Goal: Information Seeking & Learning: Learn about a topic

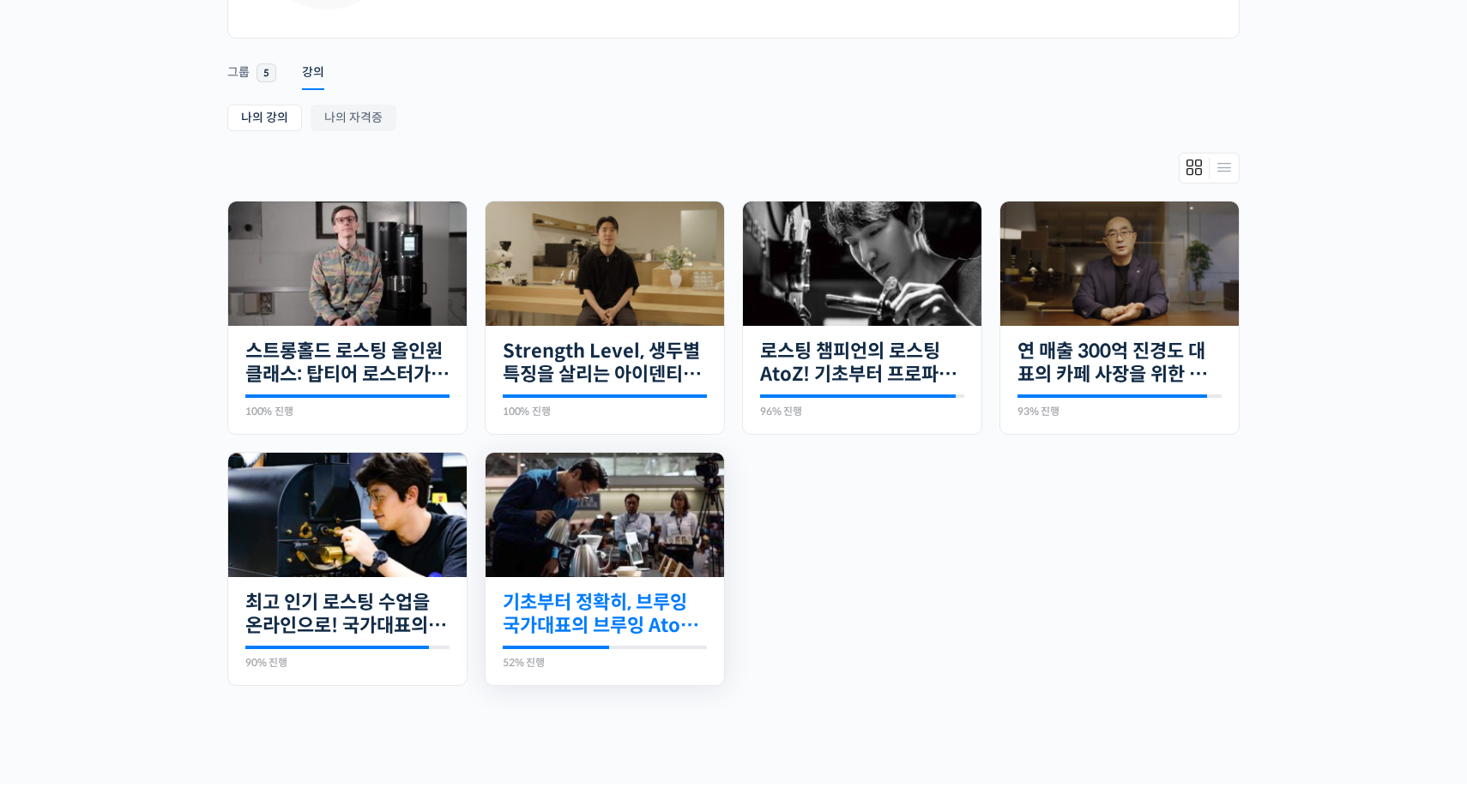
scroll to position [283, 0]
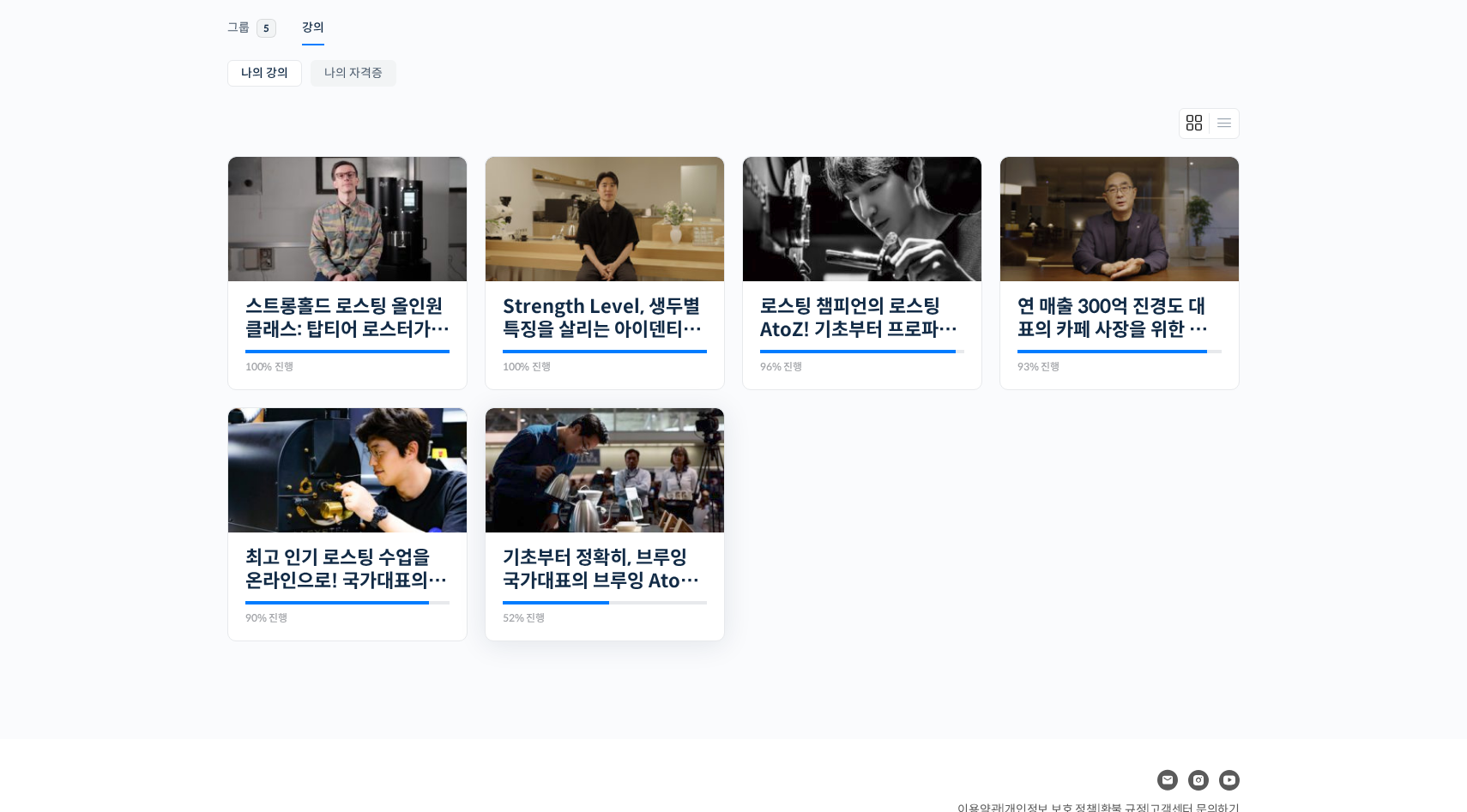
click at [552, 485] on img at bounding box center [605, 470] width 239 height 124
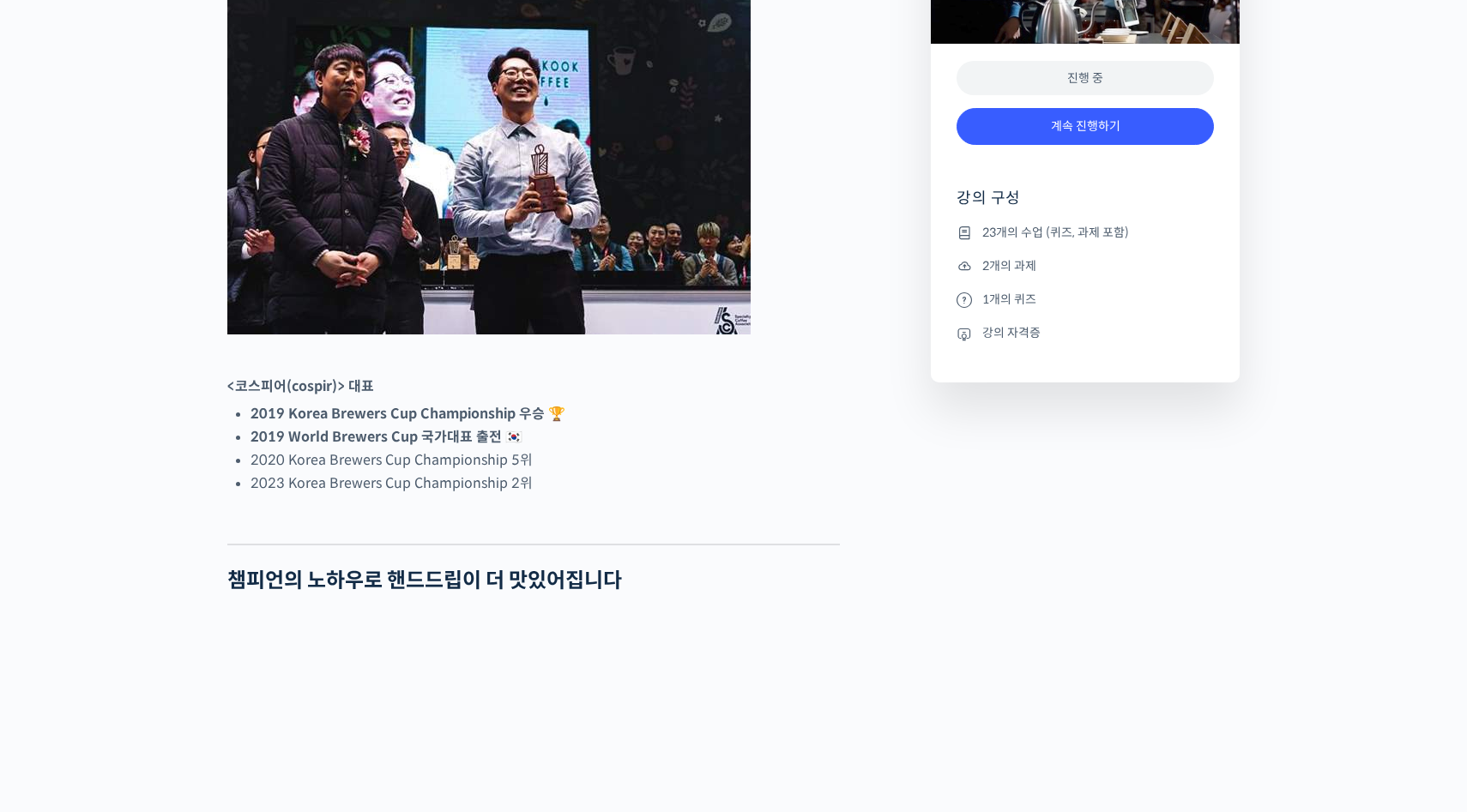
scroll to position [924, 0]
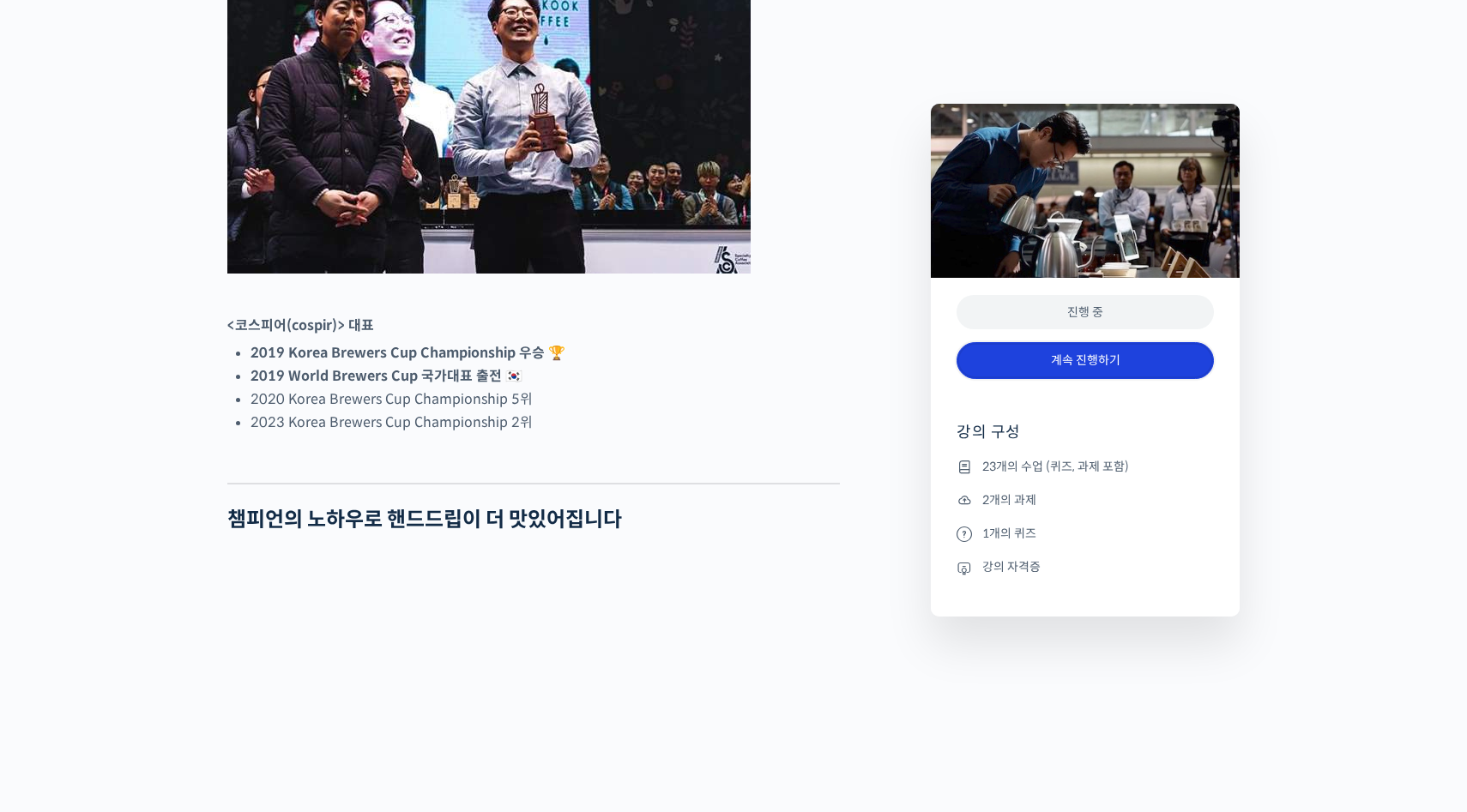
click at [1041, 370] on link "계속 진행하기" at bounding box center [1085, 360] width 258 height 37
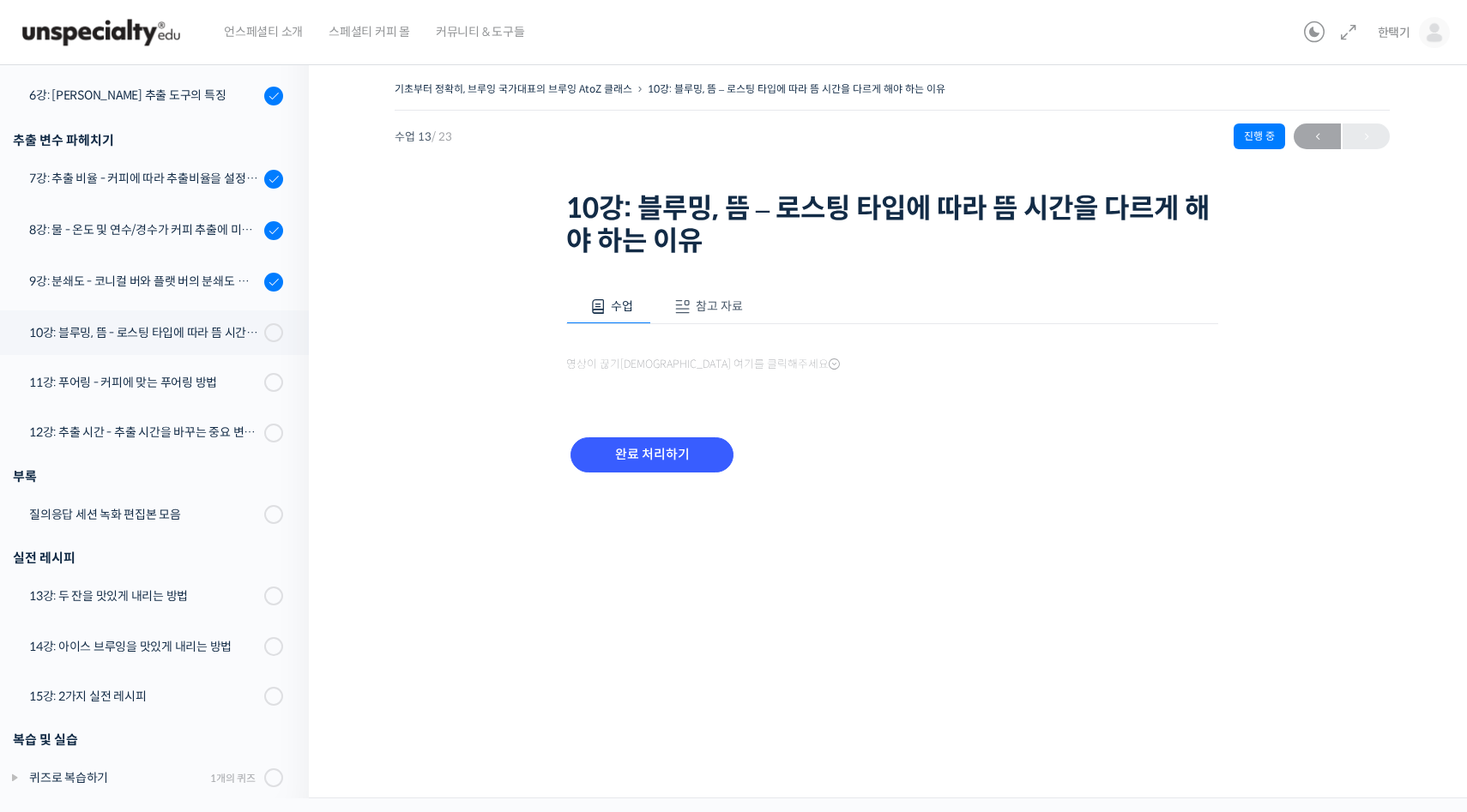
scroll to position [883, 0]
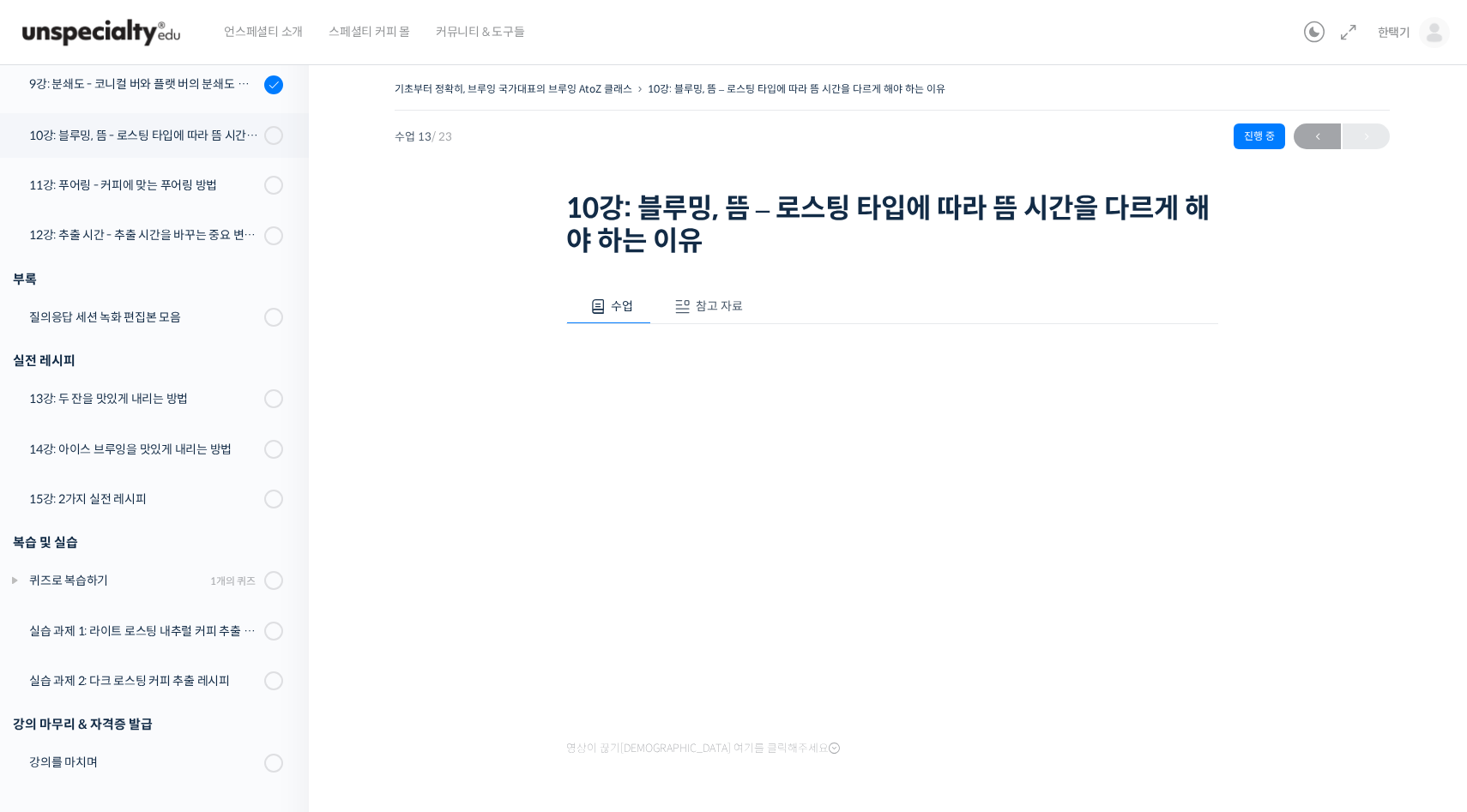
click at [680, 312] on span at bounding box center [682, 307] width 17 height 17
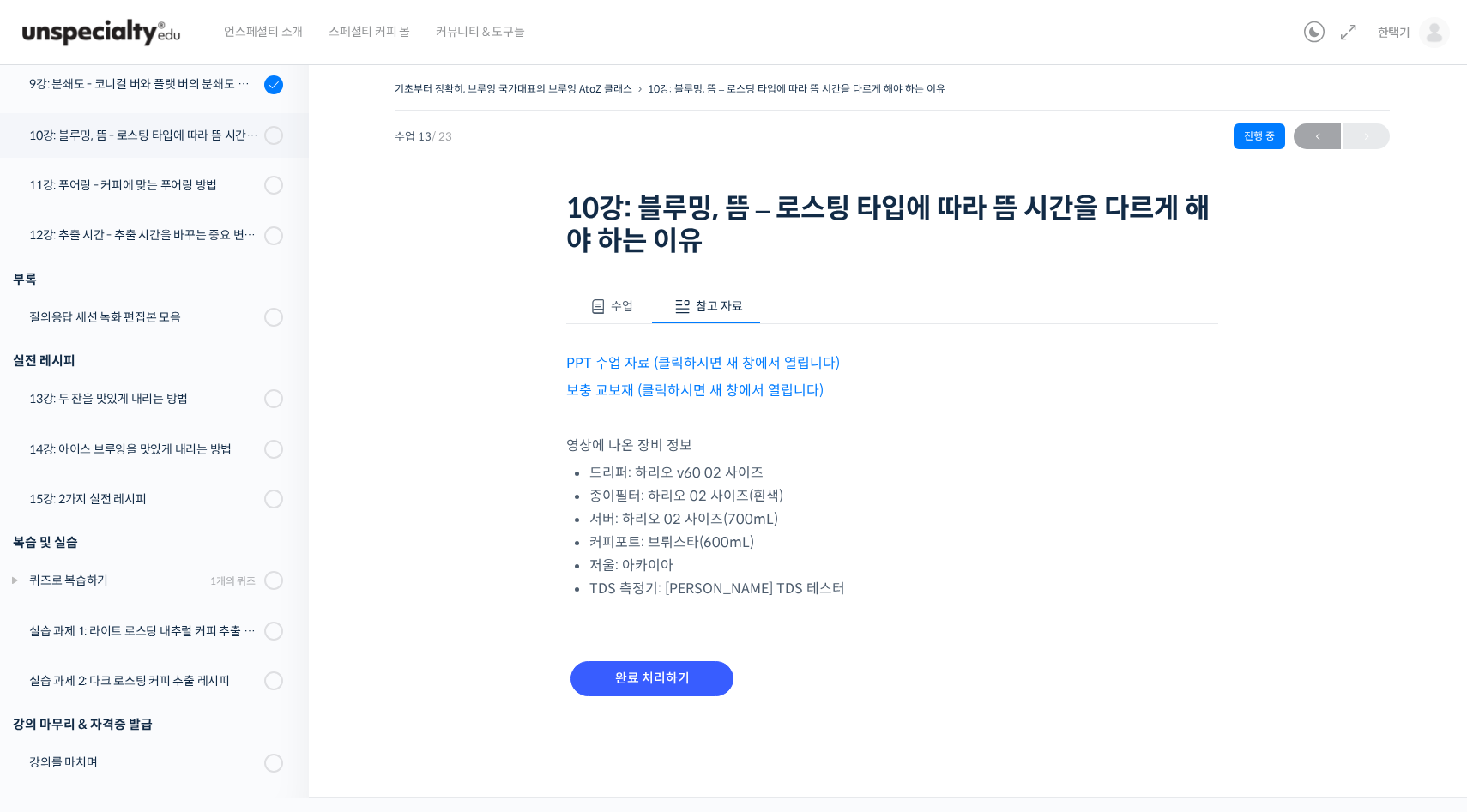
click at [650, 355] on link "PPT 수업 자료 (클릭하시면 새 창에서 열립니다)" at bounding box center [702, 363] width 274 height 18
click at [121, 192] on div "11강: 푸어링 - 커피에 맞는 푸어링 방법" at bounding box center [144, 186] width 230 height 19
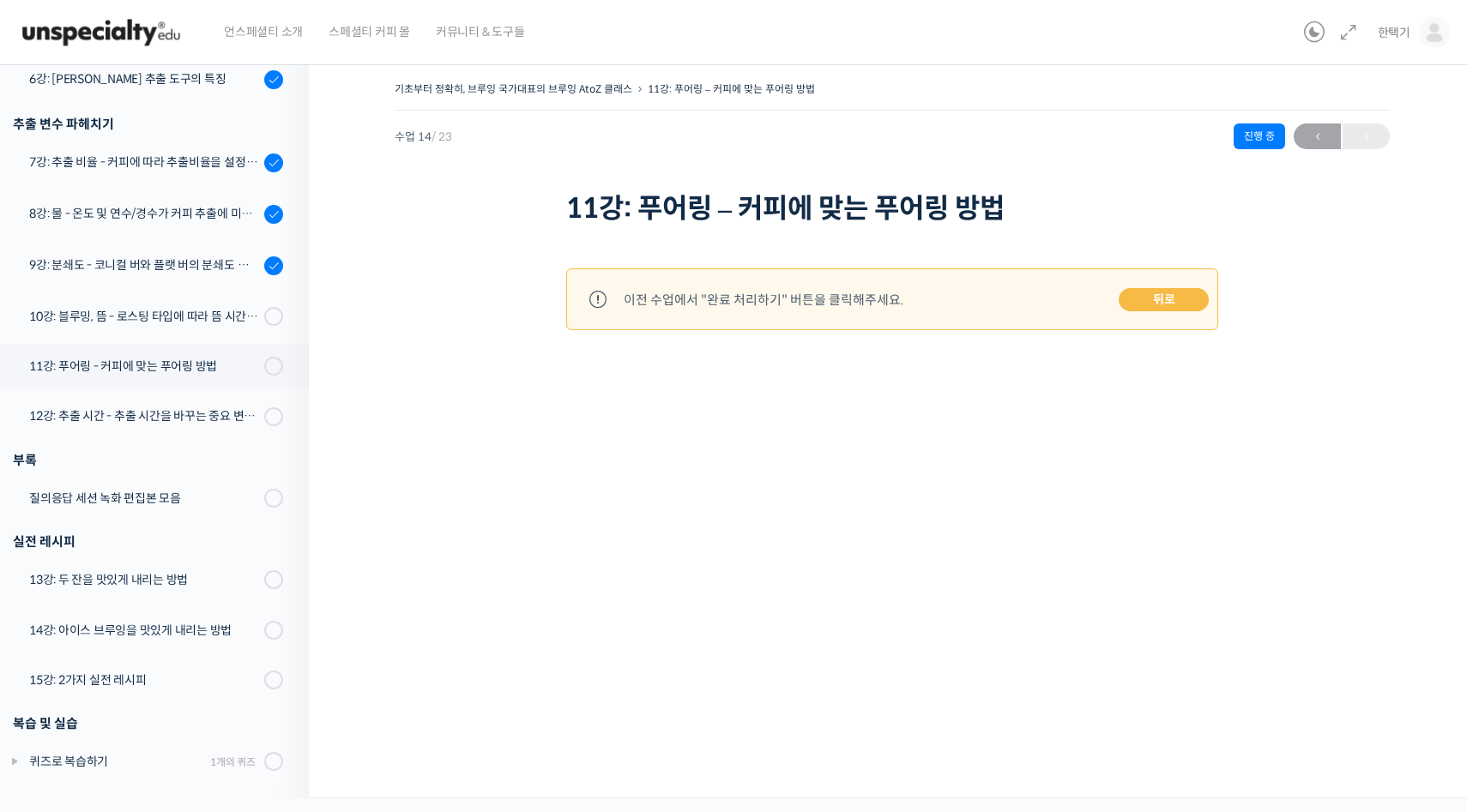
scroll to position [883, 0]
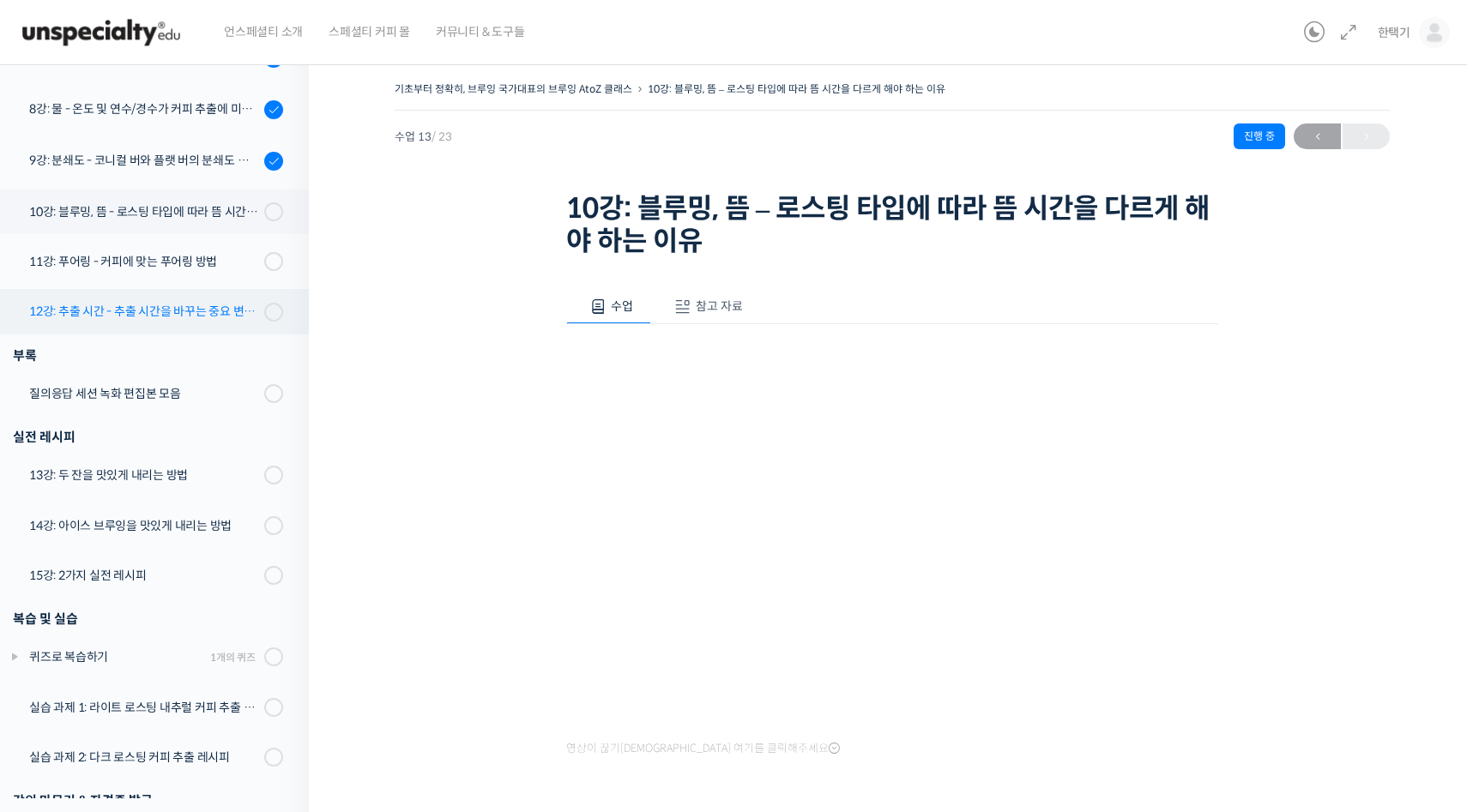
scroll to position [805, 0]
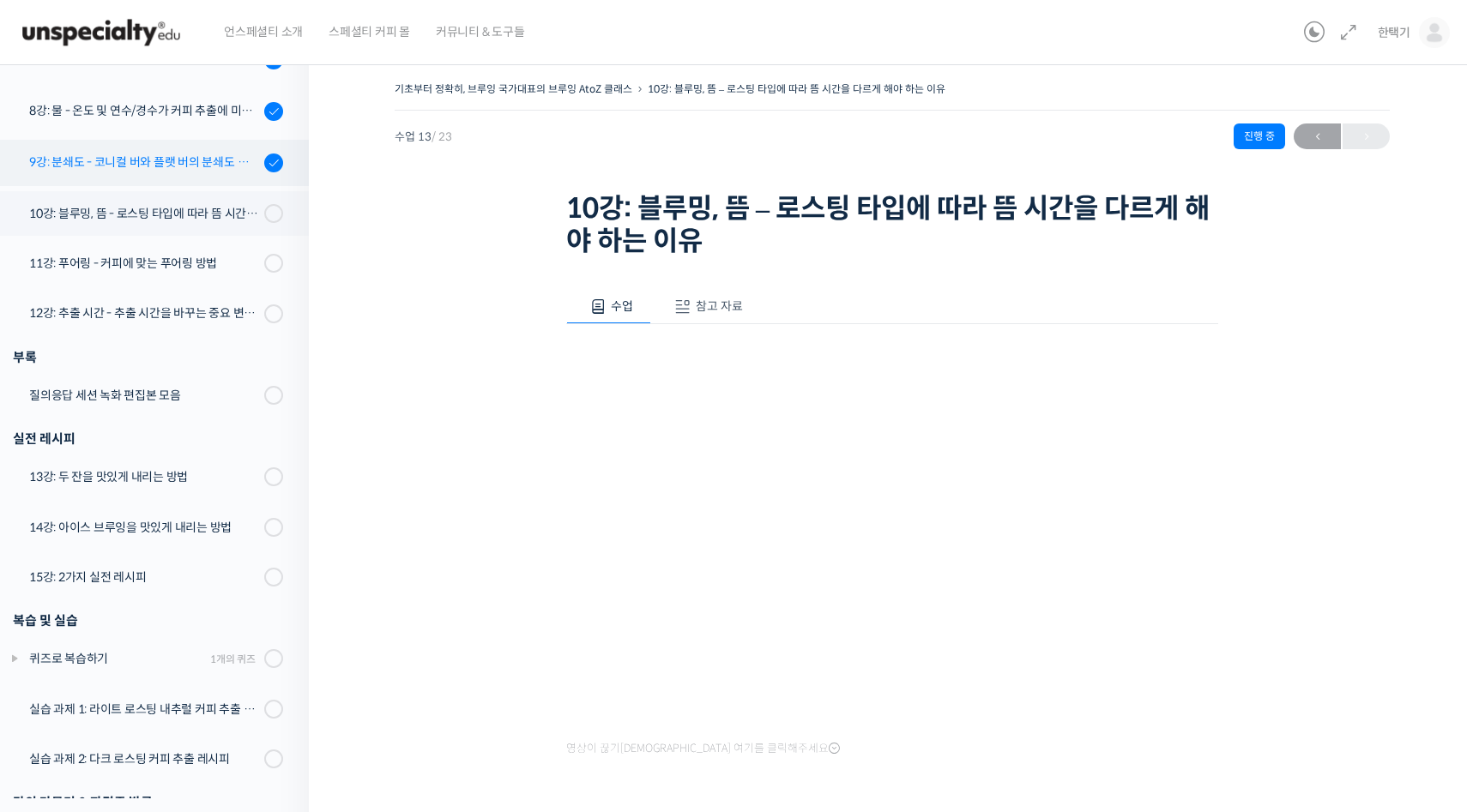
click at [127, 155] on div "9강: 분쇄도 - 코니컬 버와 플랫 버의 분쇄도 차이는 왜 추출 결과물에 영향을 미치는가" at bounding box center [144, 162] width 230 height 19
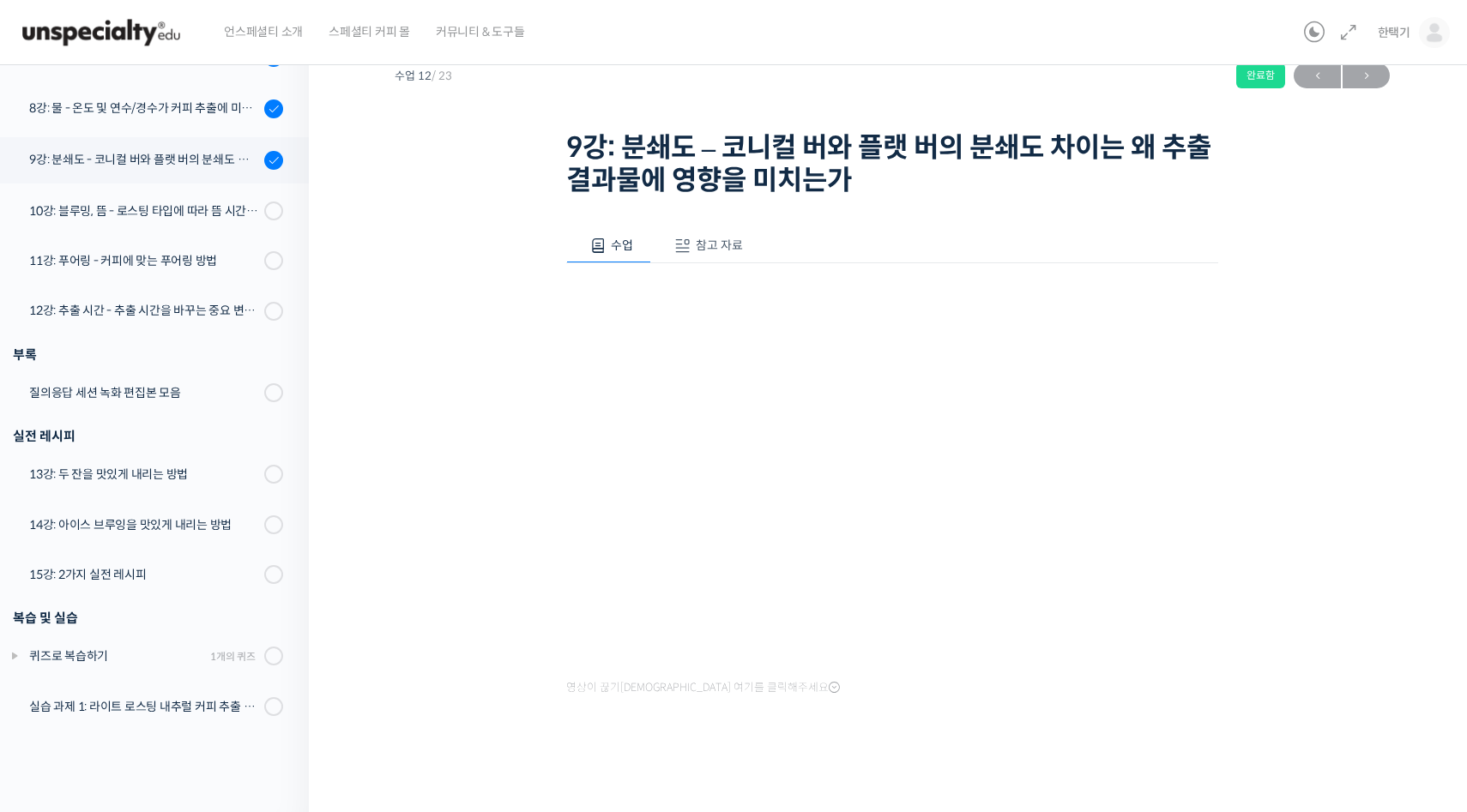
scroll to position [746, 0]
click at [220, 220] on div "10강: 블루밍, 뜸 - 로스팅 타입에 따라 뜸 시간을 다르게 해야 하는 이유" at bounding box center [144, 213] width 230 height 19
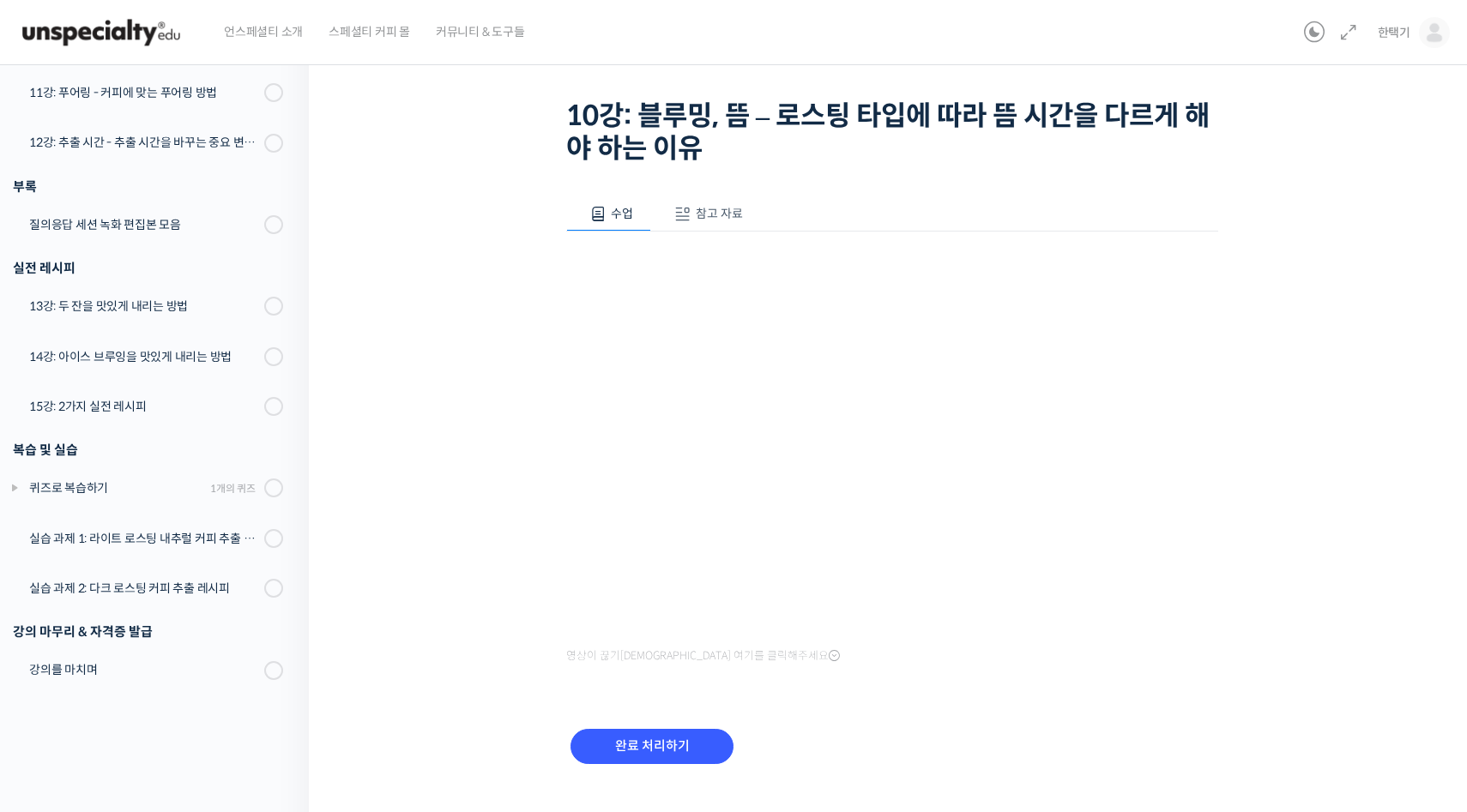
scroll to position [122, 0]
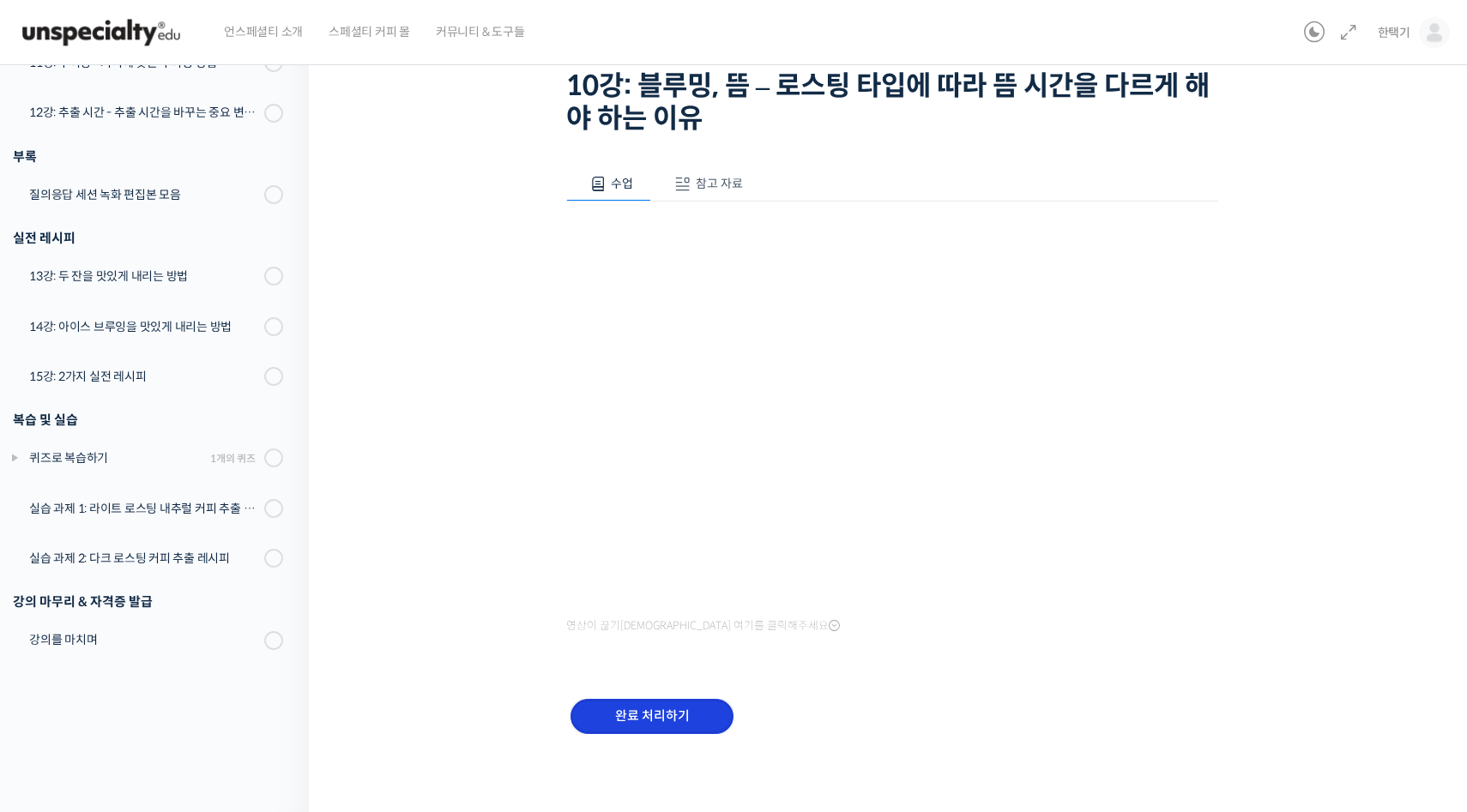
click at [674, 713] on input "완료 처리하기" at bounding box center [652, 716] width 163 height 35
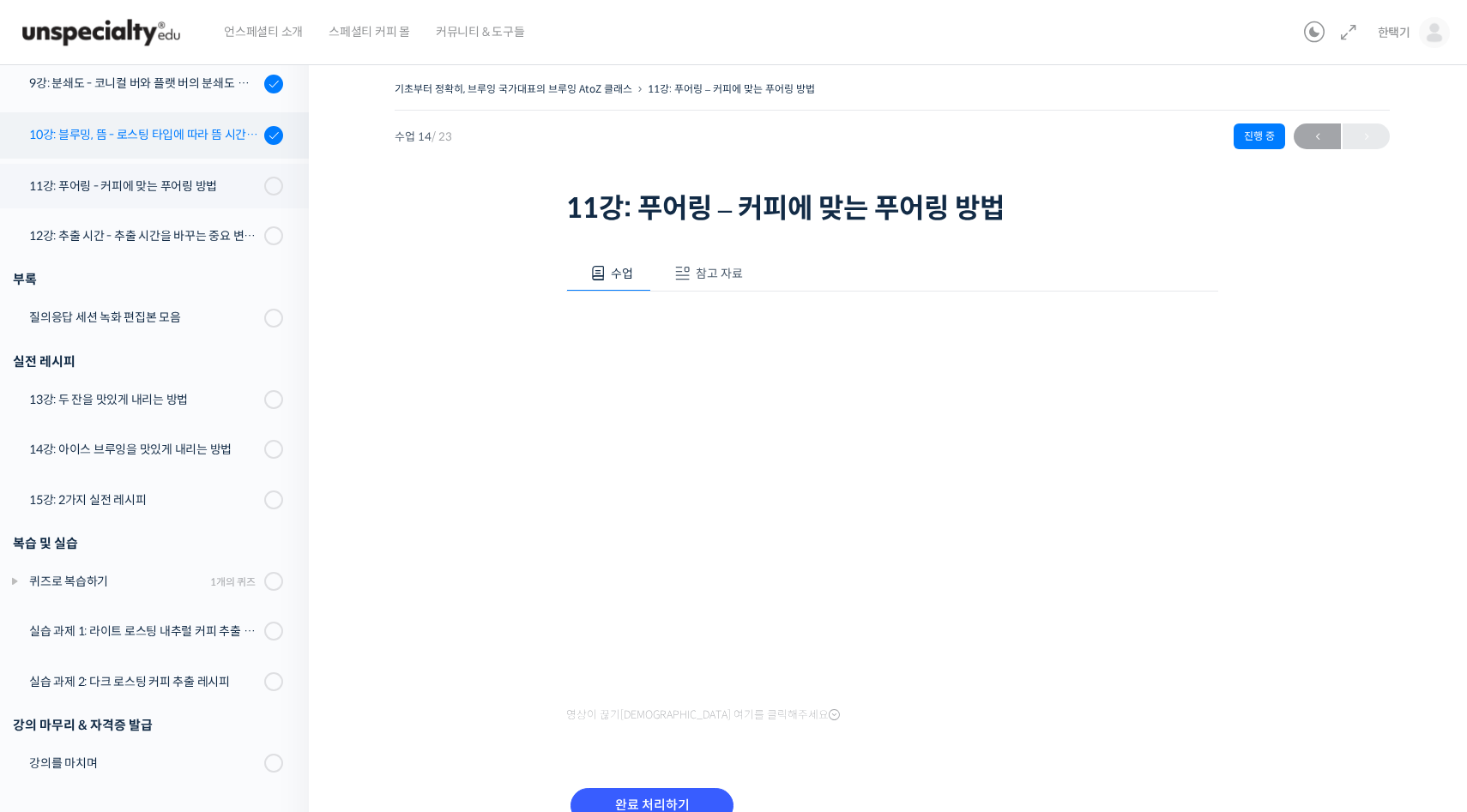
scroll to position [883, 0]
click at [101, 135] on div "10강: 블루밍, 뜸 - 로스팅 타입에 따라 뜸 시간을 다르게 해야 하는 이유" at bounding box center [144, 135] width 230 height 19
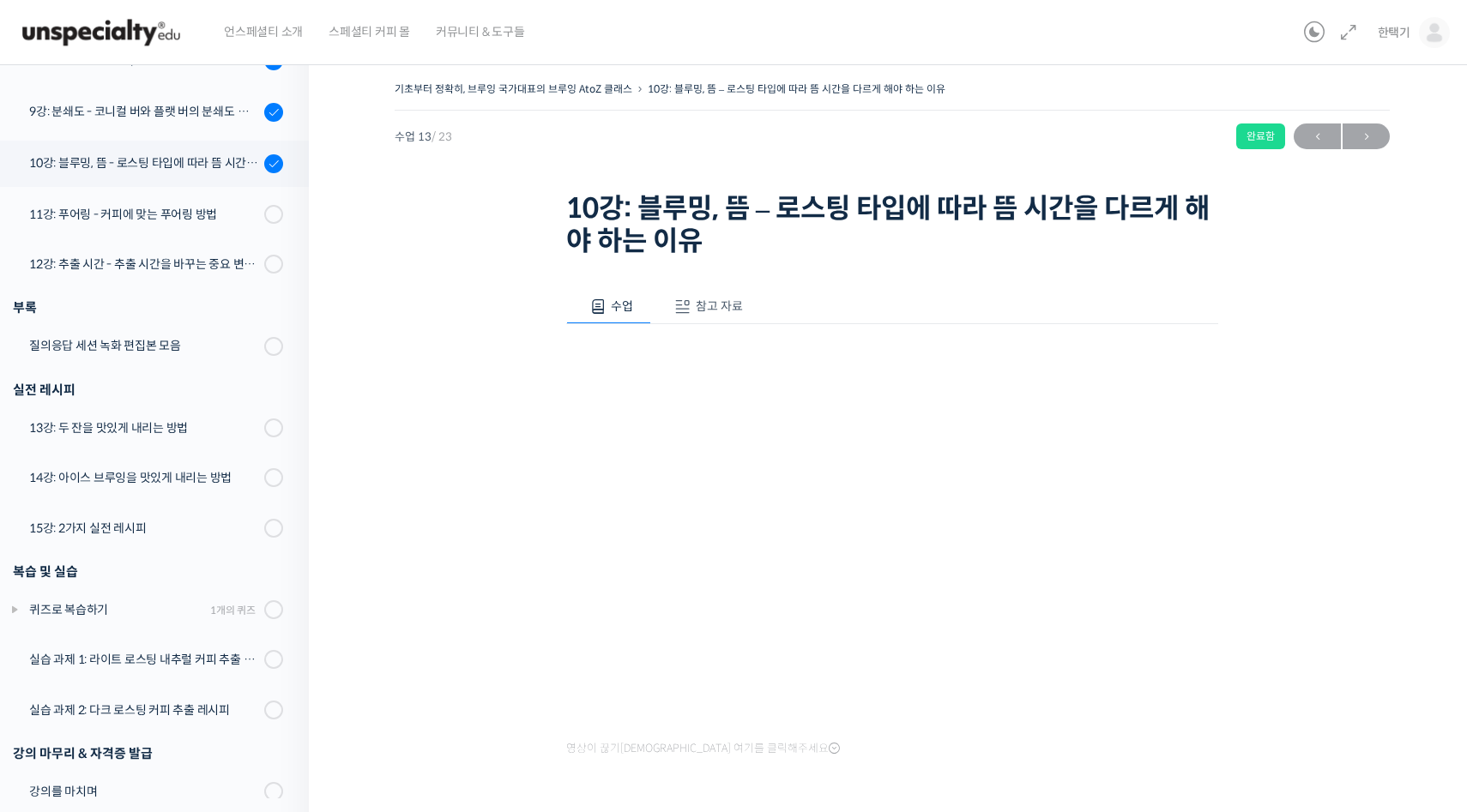
scroll to position [884, 0]
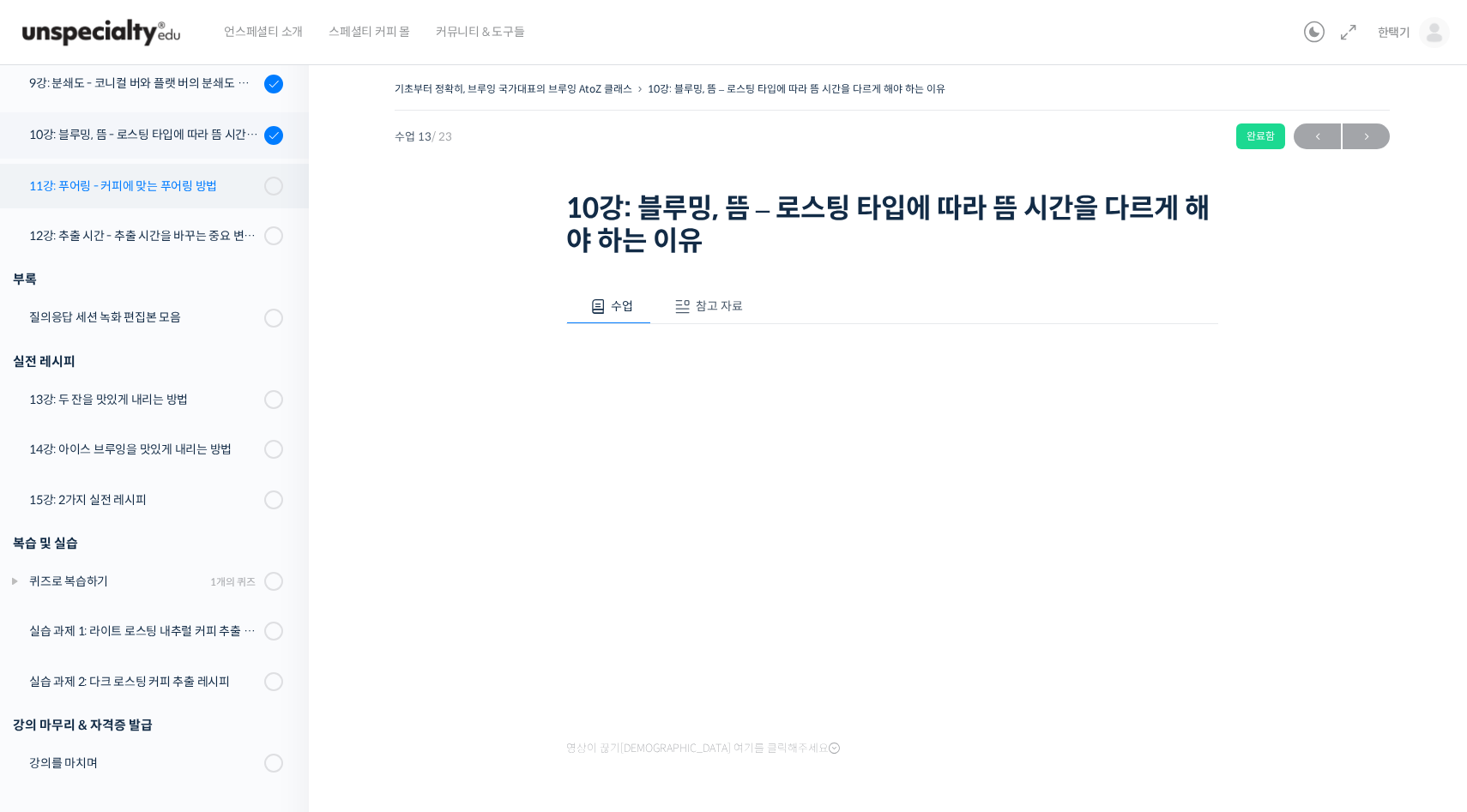
click at [126, 185] on div "11강: 푸어링 - 커피에 맞는 푸어링 방법" at bounding box center [144, 186] width 230 height 19
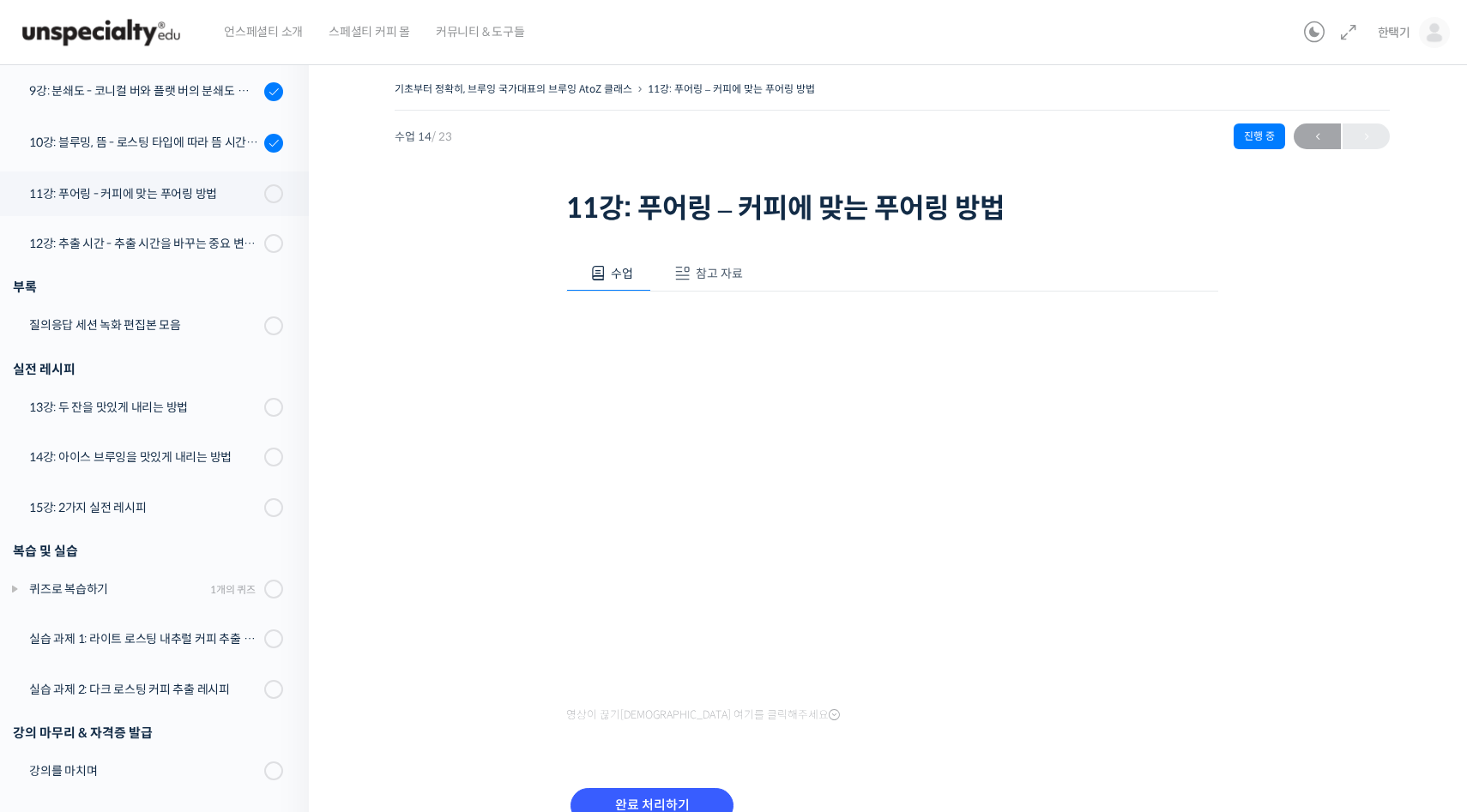
scroll to position [884, 0]
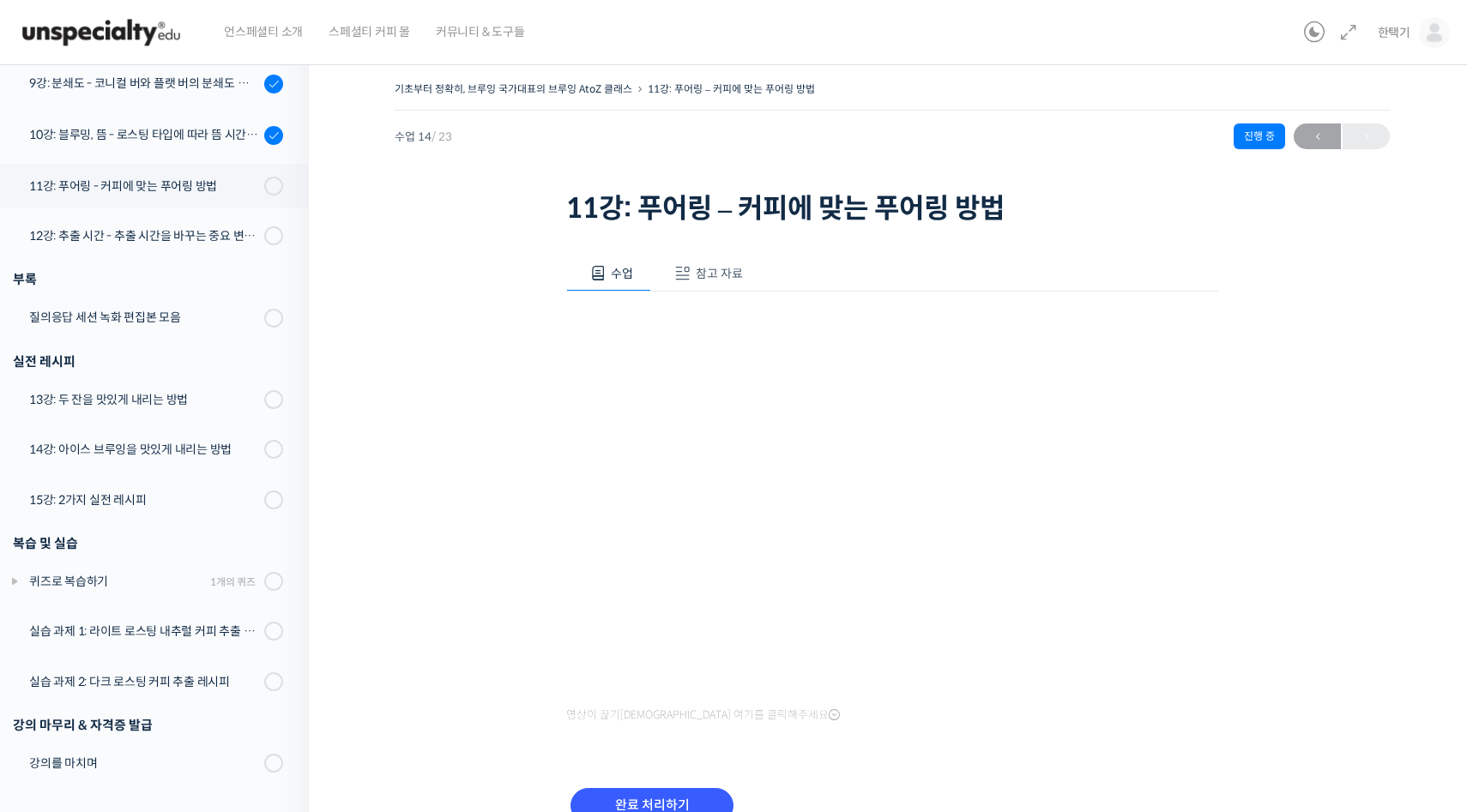
click at [699, 272] on span "참고 자료" at bounding box center [719, 274] width 47 height 15
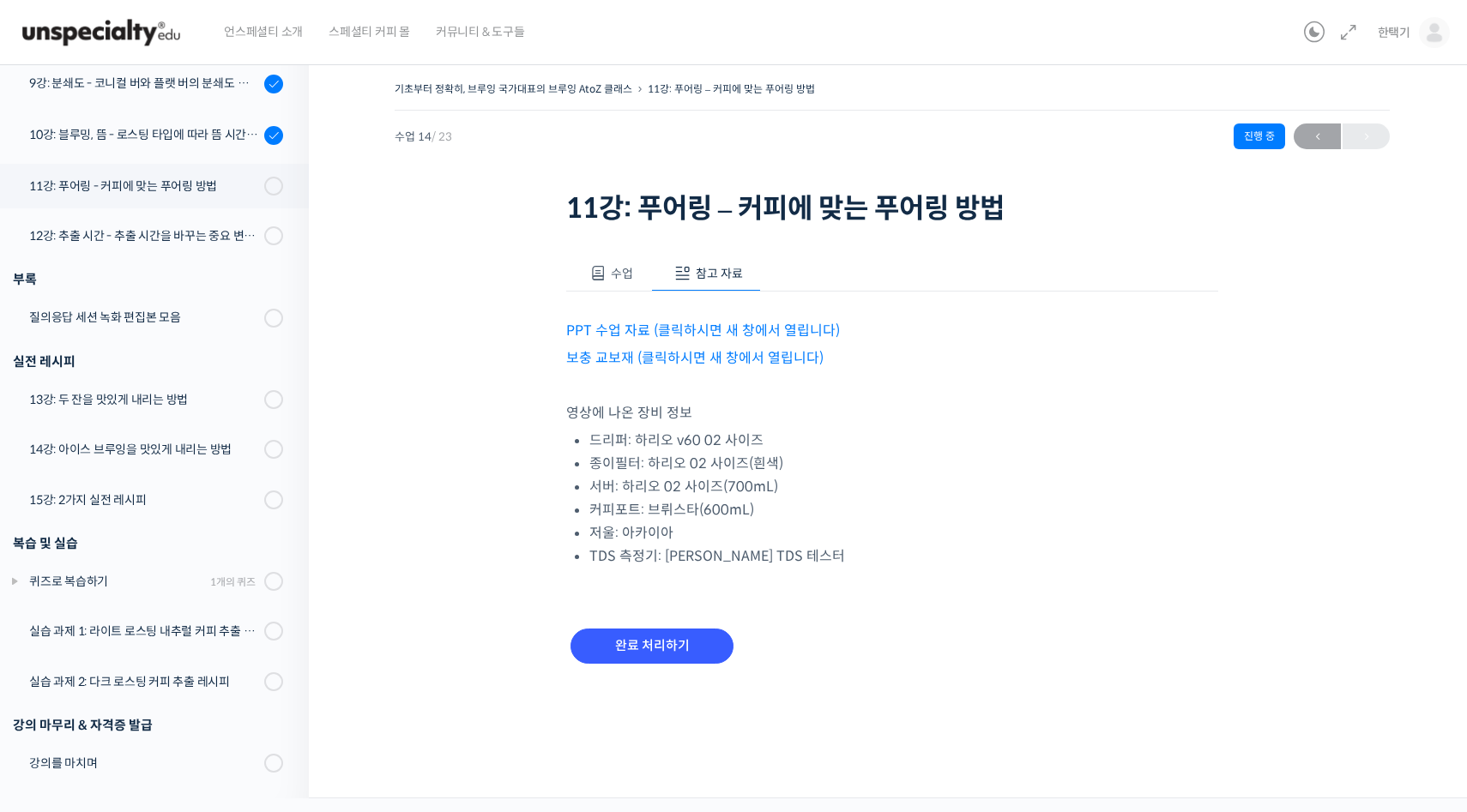
click at [644, 329] on link "PPT 수업 자료 (클릭하시면 새 창에서 열립니다)" at bounding box center [702, 330] width 274 height 18
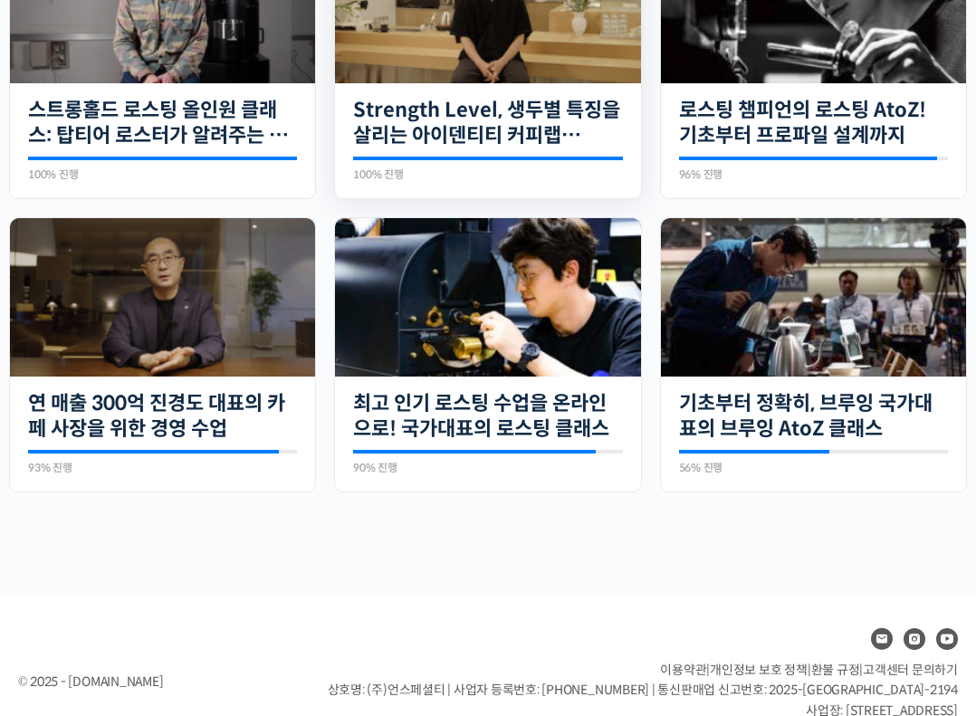
scroll to position [591, 0]
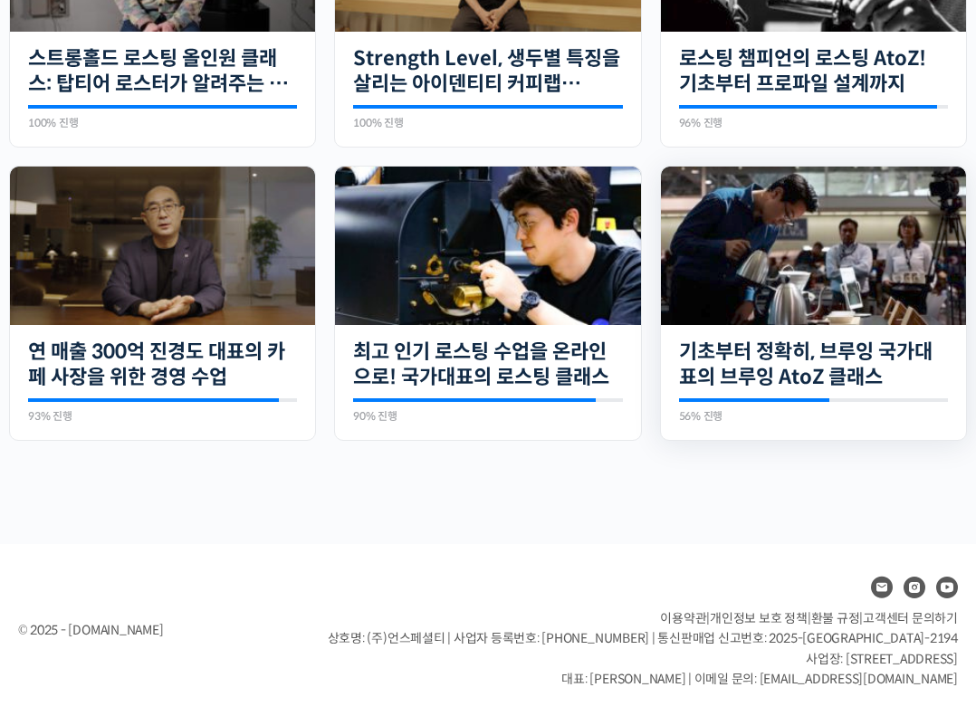
click at [762, 246] on img at bounding box center [813, 246] width 305 height 158
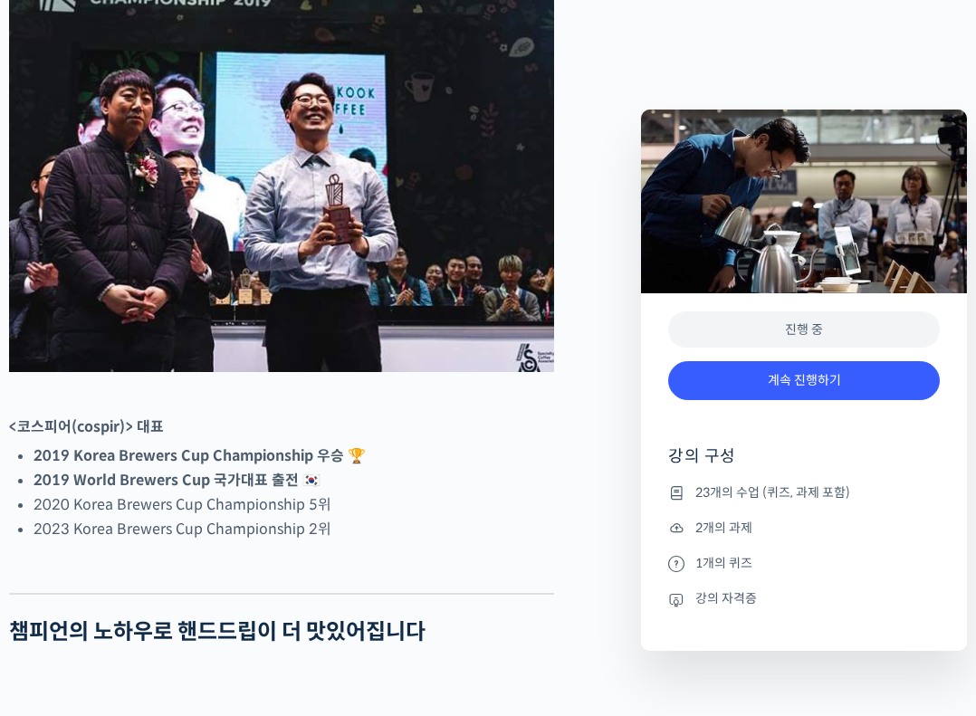
scroll to position [924, 0]
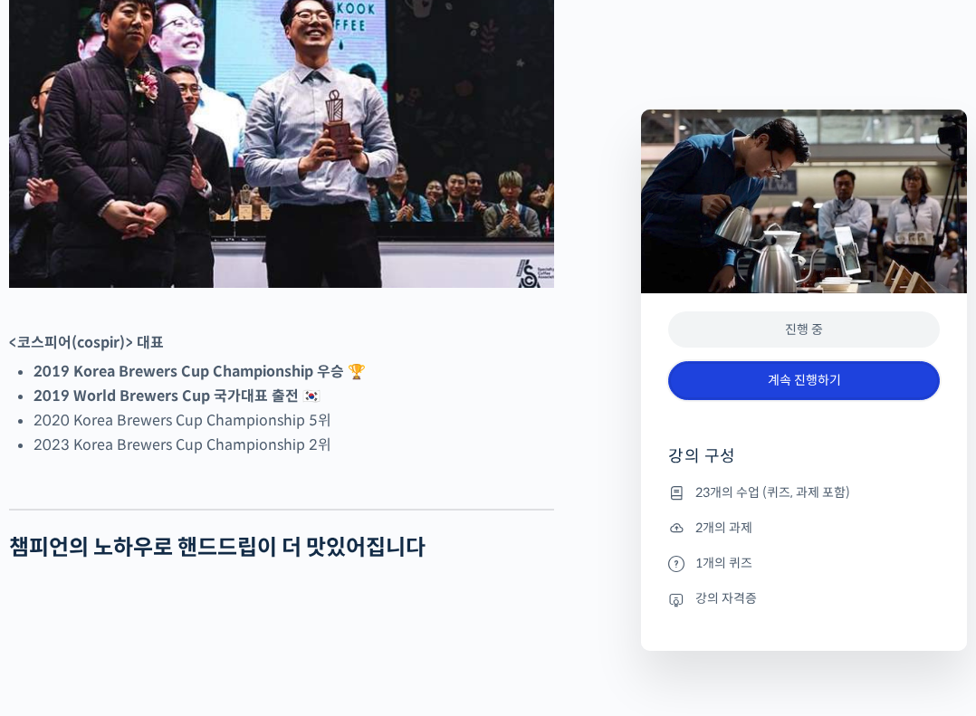
click at [766, 379] on link "계속 진행하기" at bounding box center [804, 380] width 272 height 39
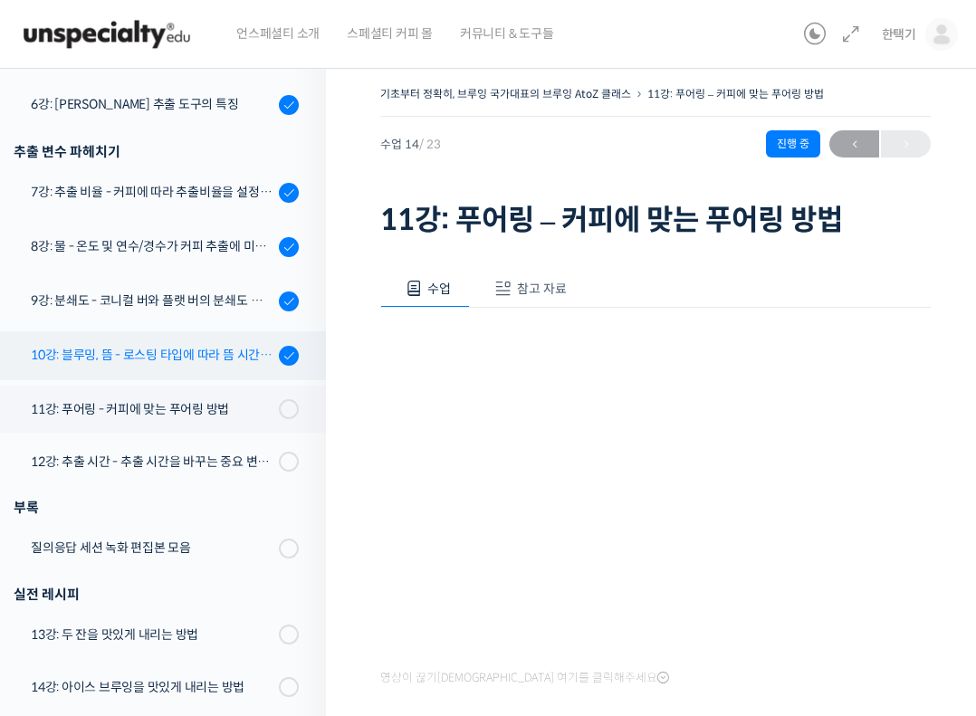
scroll to position [720, 0]
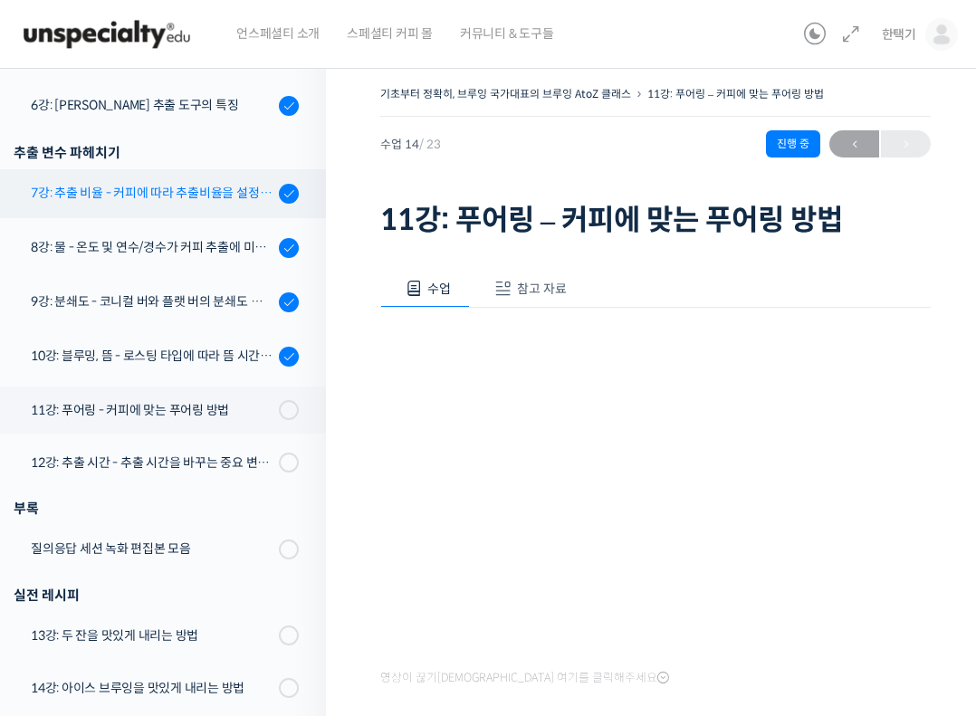
click at [161, 176] on link "7강: 추출 비율 - 커피에 따라 추출비율을 설정하는 방법" at bounding box center [158, 193] width 335 height 49
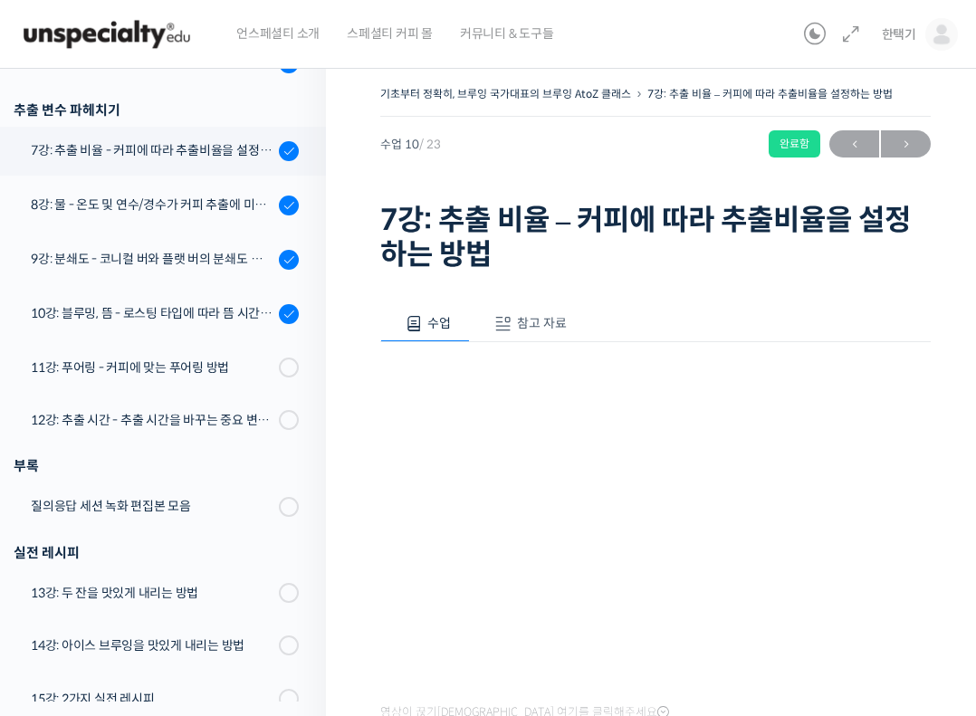
scroll to position [786, 0]
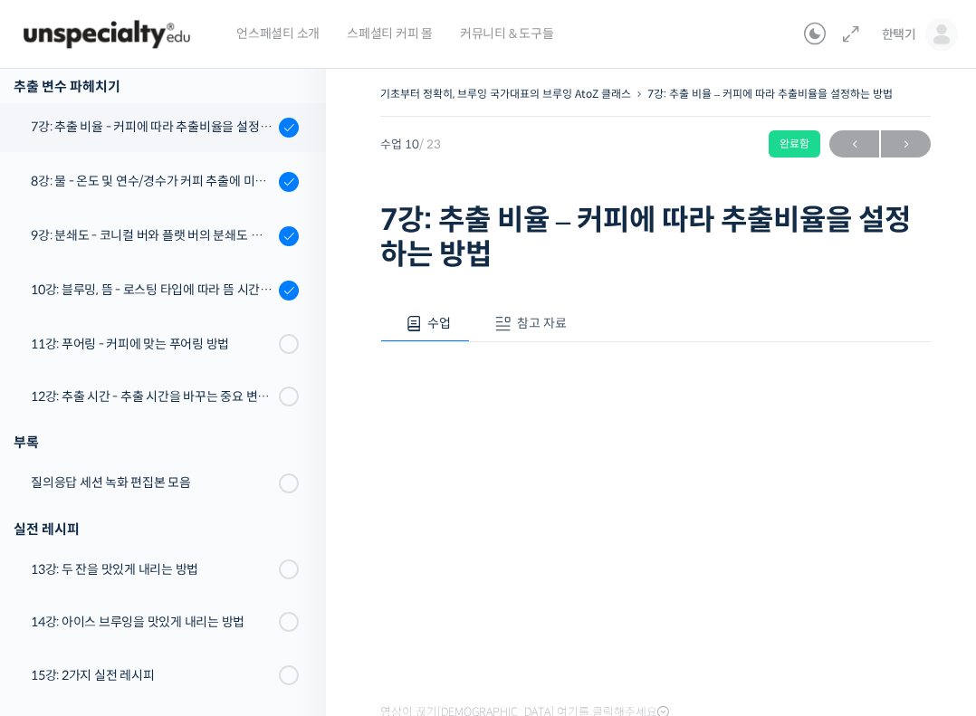
click at [474, 315] on button "참고 자료" at bounding box center [528, 324] width 116 height 38
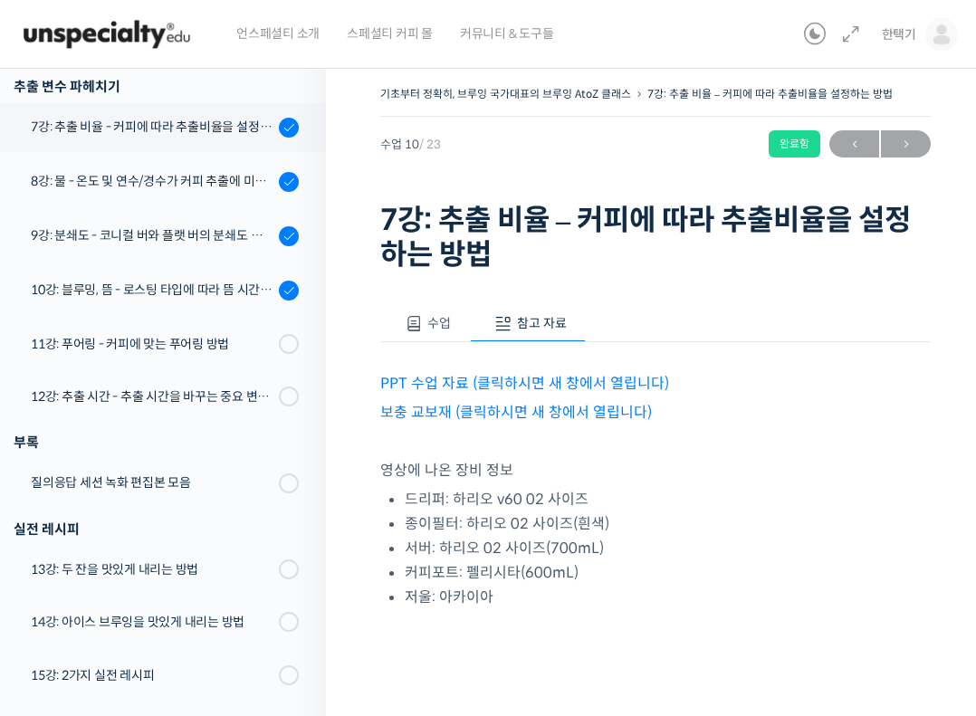
click at [494, 388] on link "PPT 수업 자료 (클릭하시면 새 창에서 열립니다)" at bounding box center [524, 383] width 289 height 19
